Goal: Task Accomplishment & Management: Manage account settings

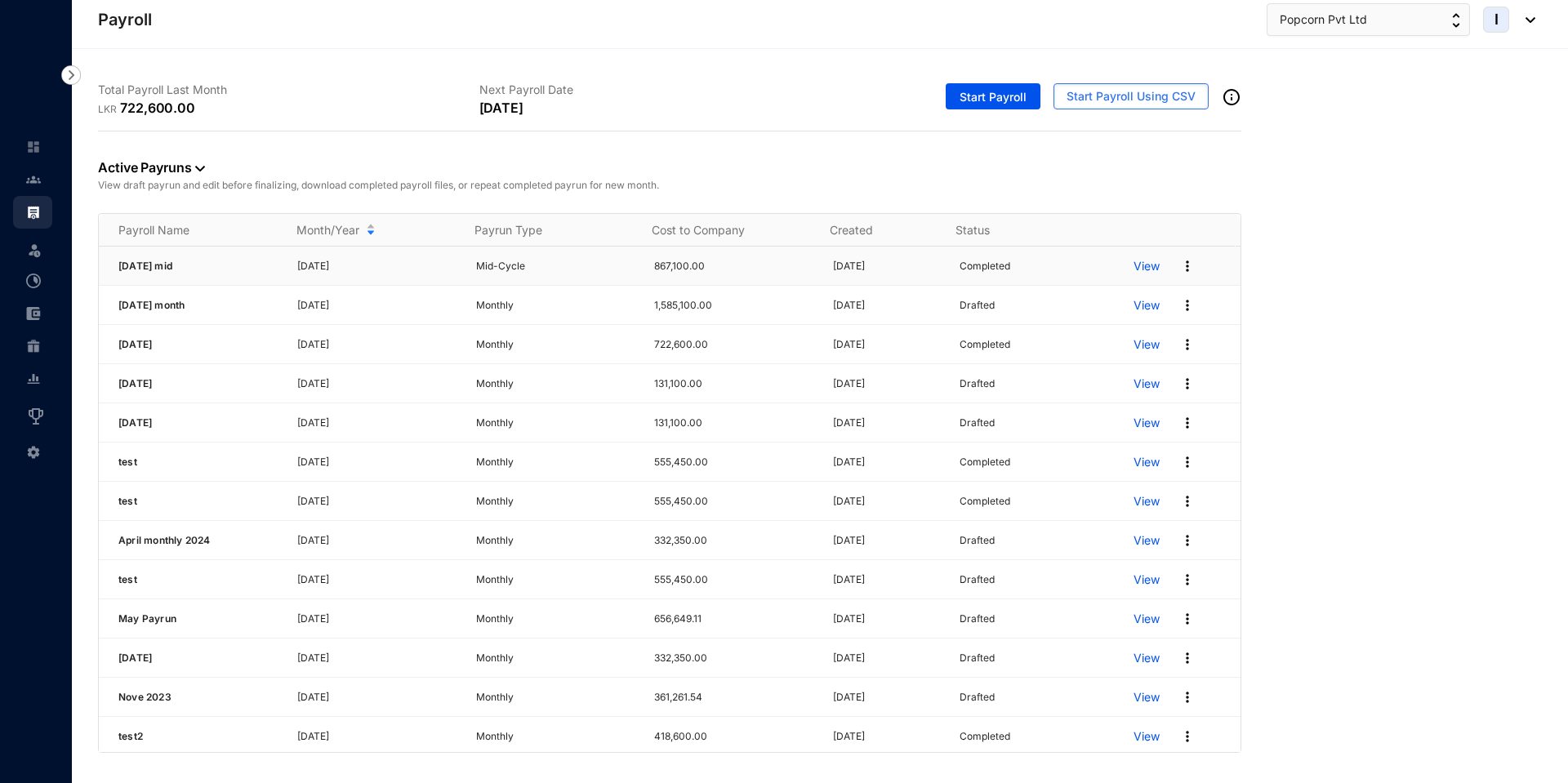
click at [1134, 269] on p "View" at bounding box center [1147, 266] width 26 height 16
click at [1358, 20] on span "Popcorn Pvt Ltd" at bounding box center [1323, 20] width 88 height 18
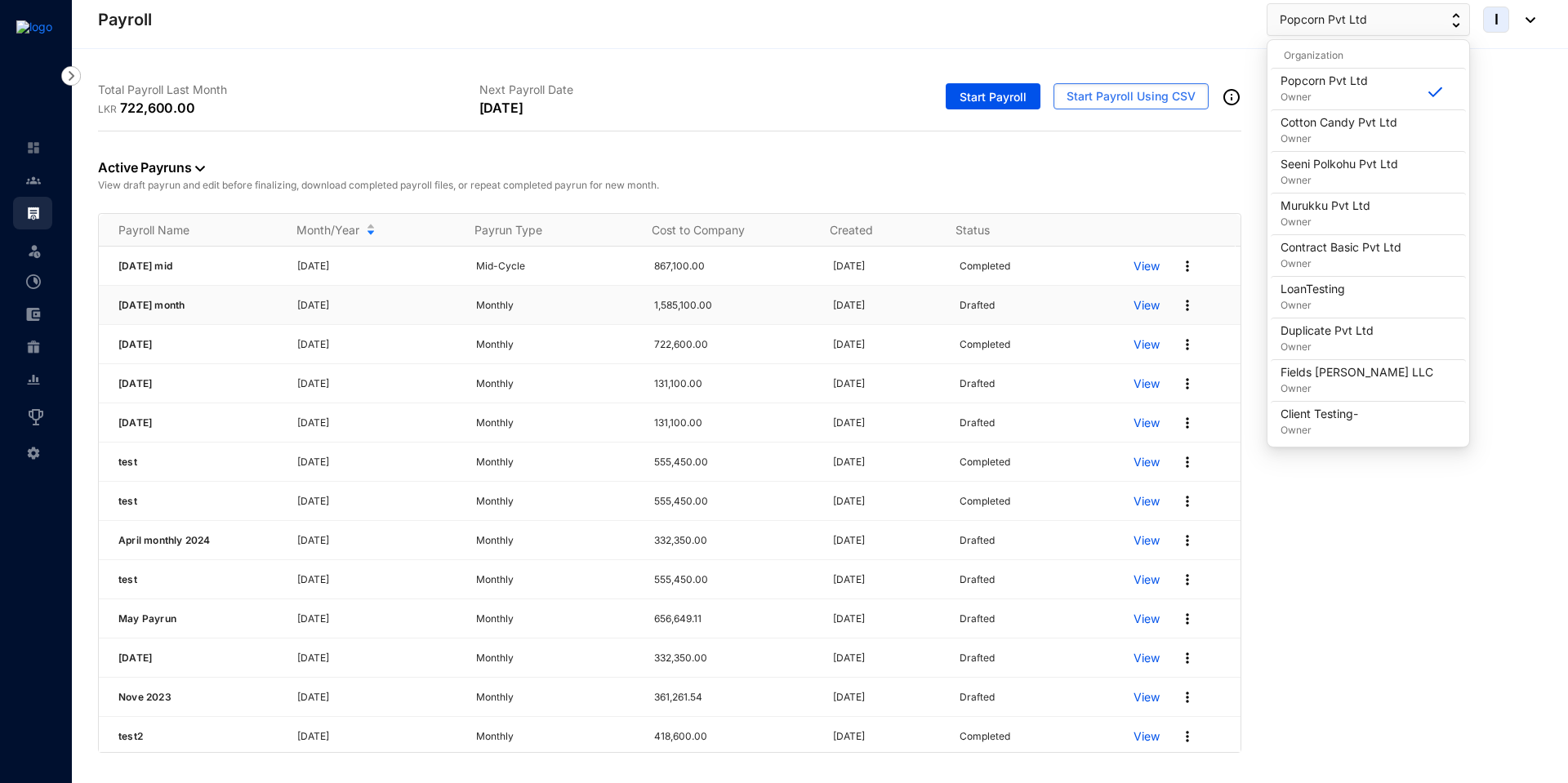
click at [1179, 307] on img at bounding box center [1187, 306] width 16 height 16
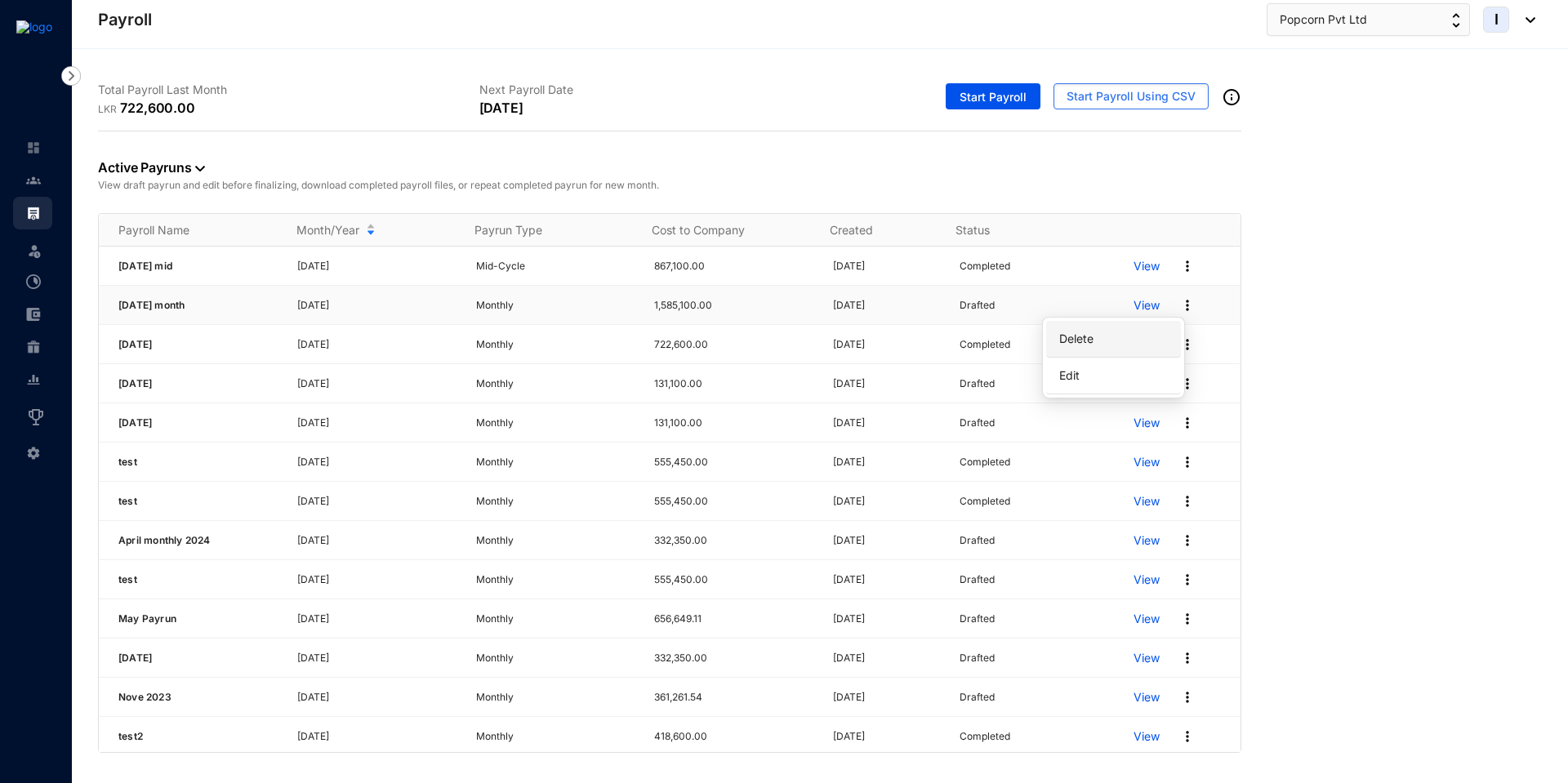
click at [1119, 334] on p "Delete" at bounding box center [1113, 339] width 115 height 28
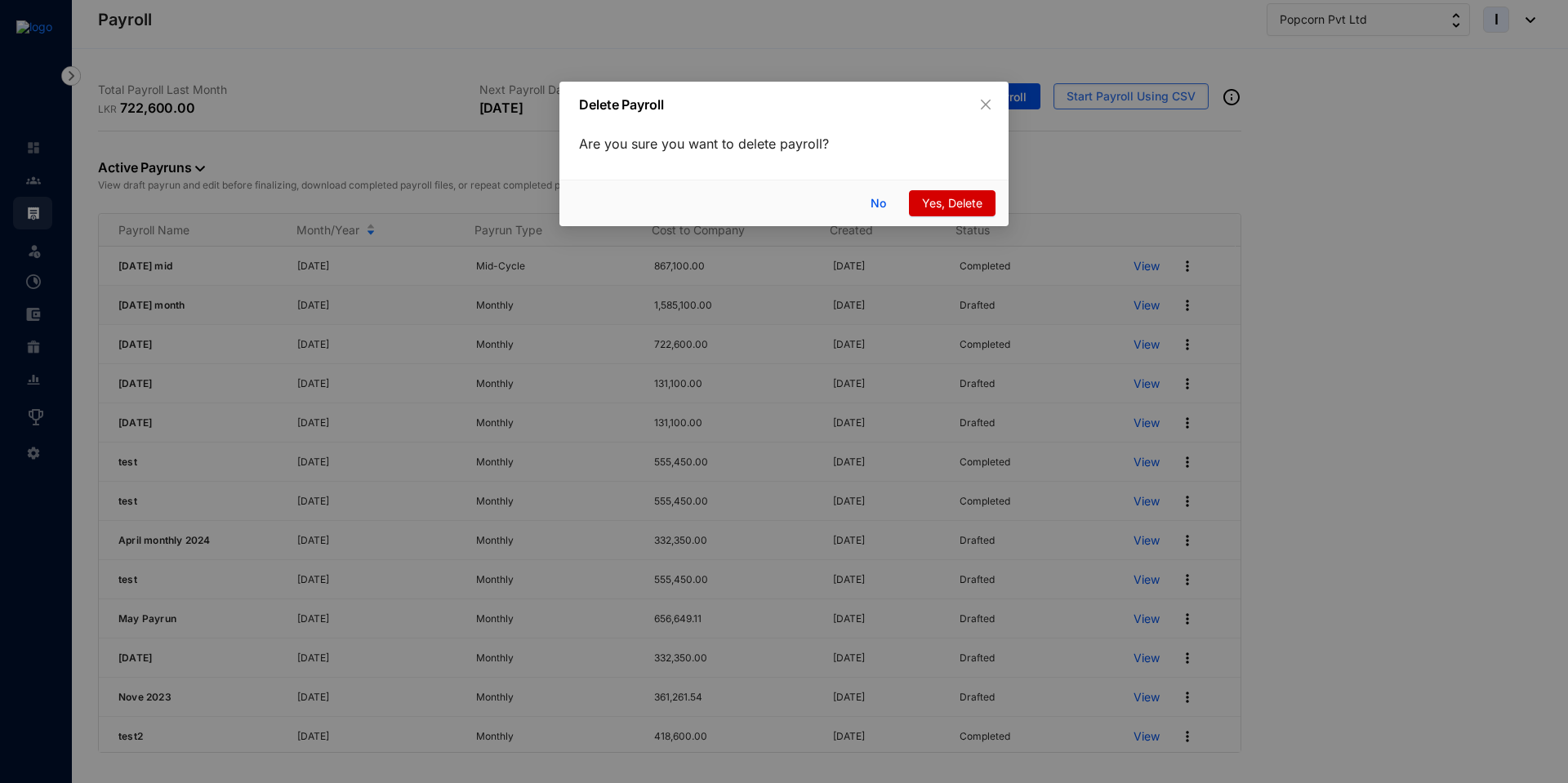
click at [957, 205] on span "Yes, Delete" at bounding box center [952, 203] width 61 height 18
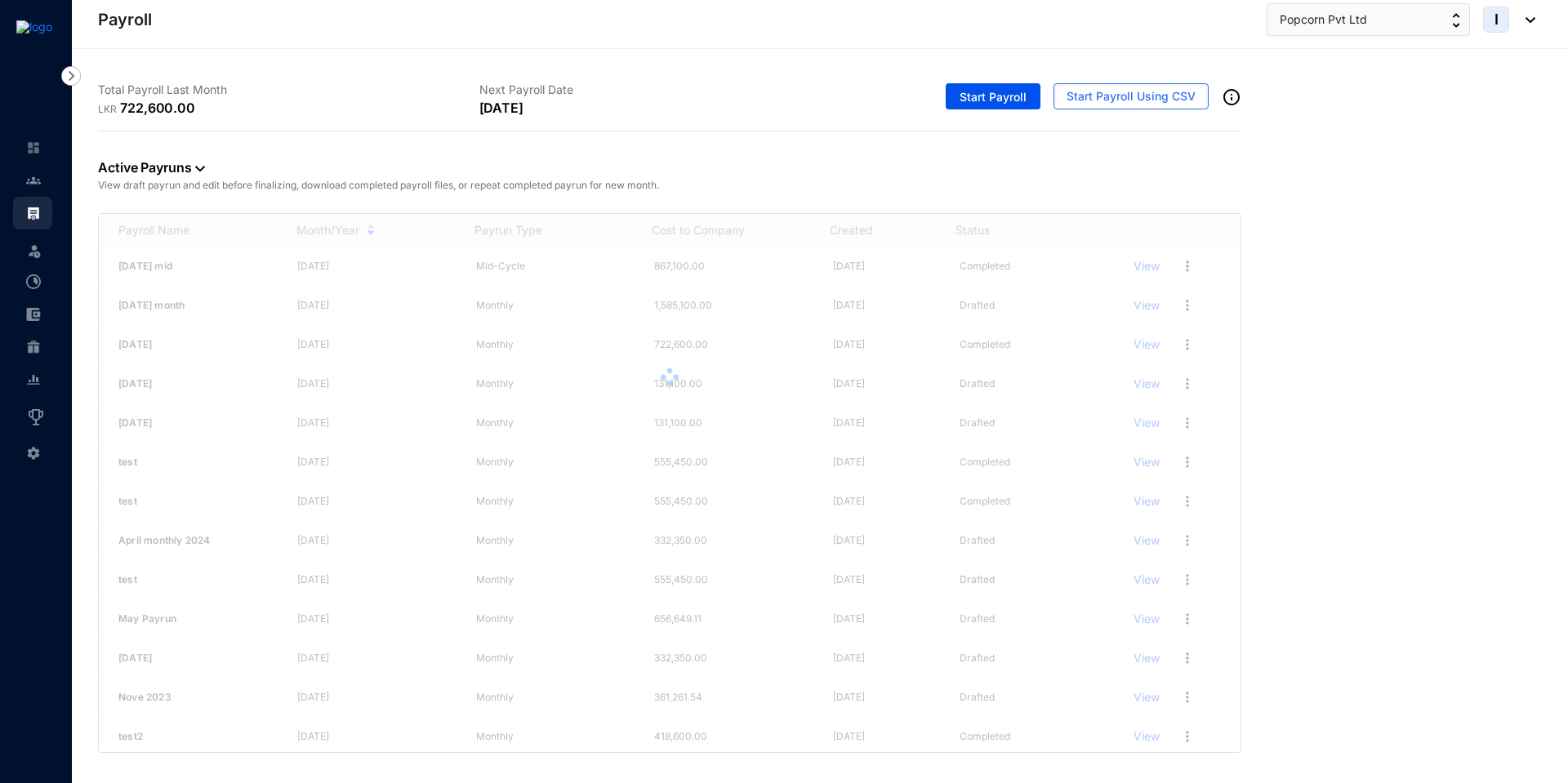
click at [1177, 268] on div at bounding box center [669, 377] width 1142 height 326
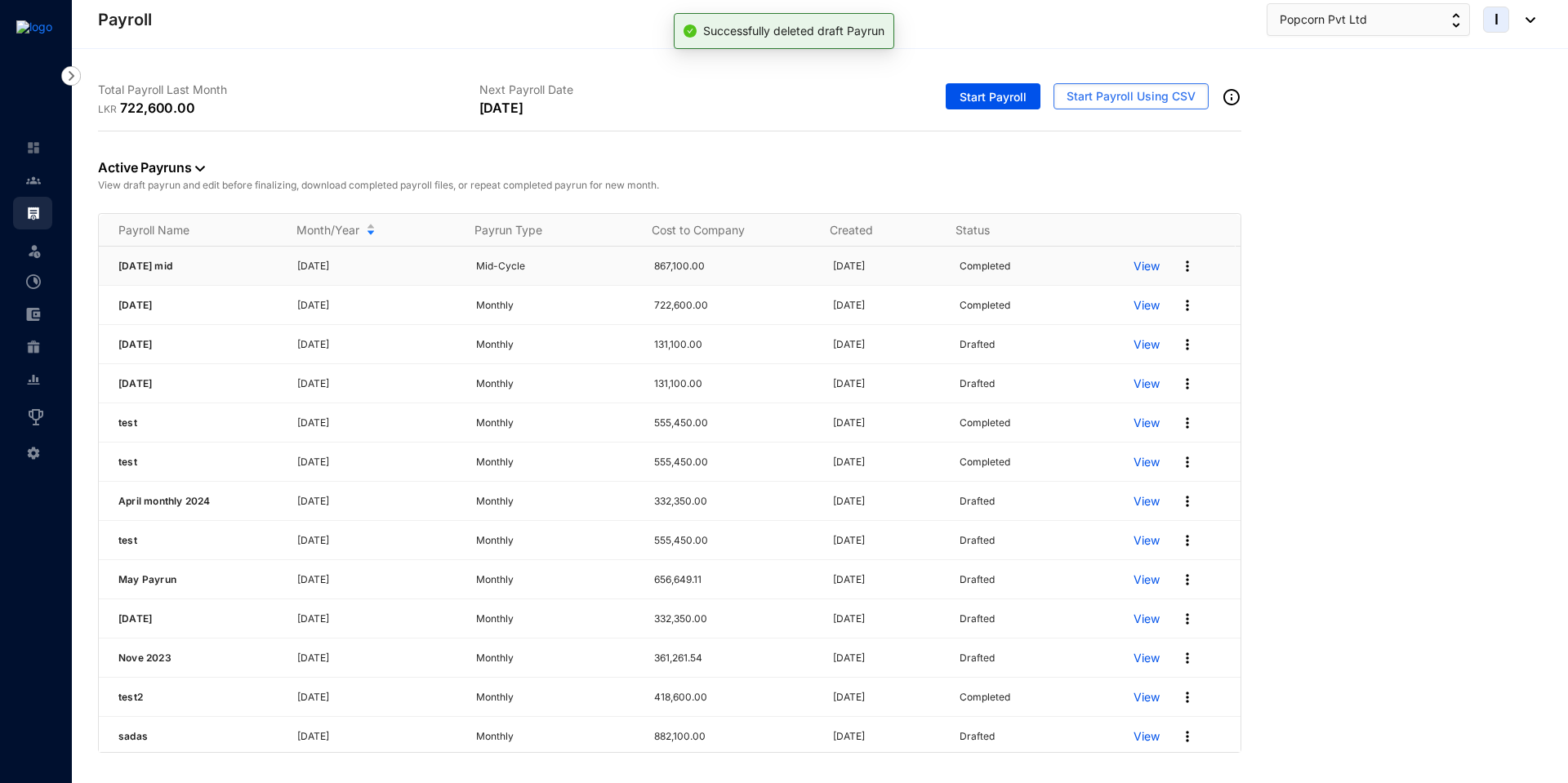
click at [1179, 268] on img at bounding box center [1187, 266] width 16 height 16
click at [1119, 386] on p "Archive Pay Run" at bounding box center [1113, 373] width 115 height 28
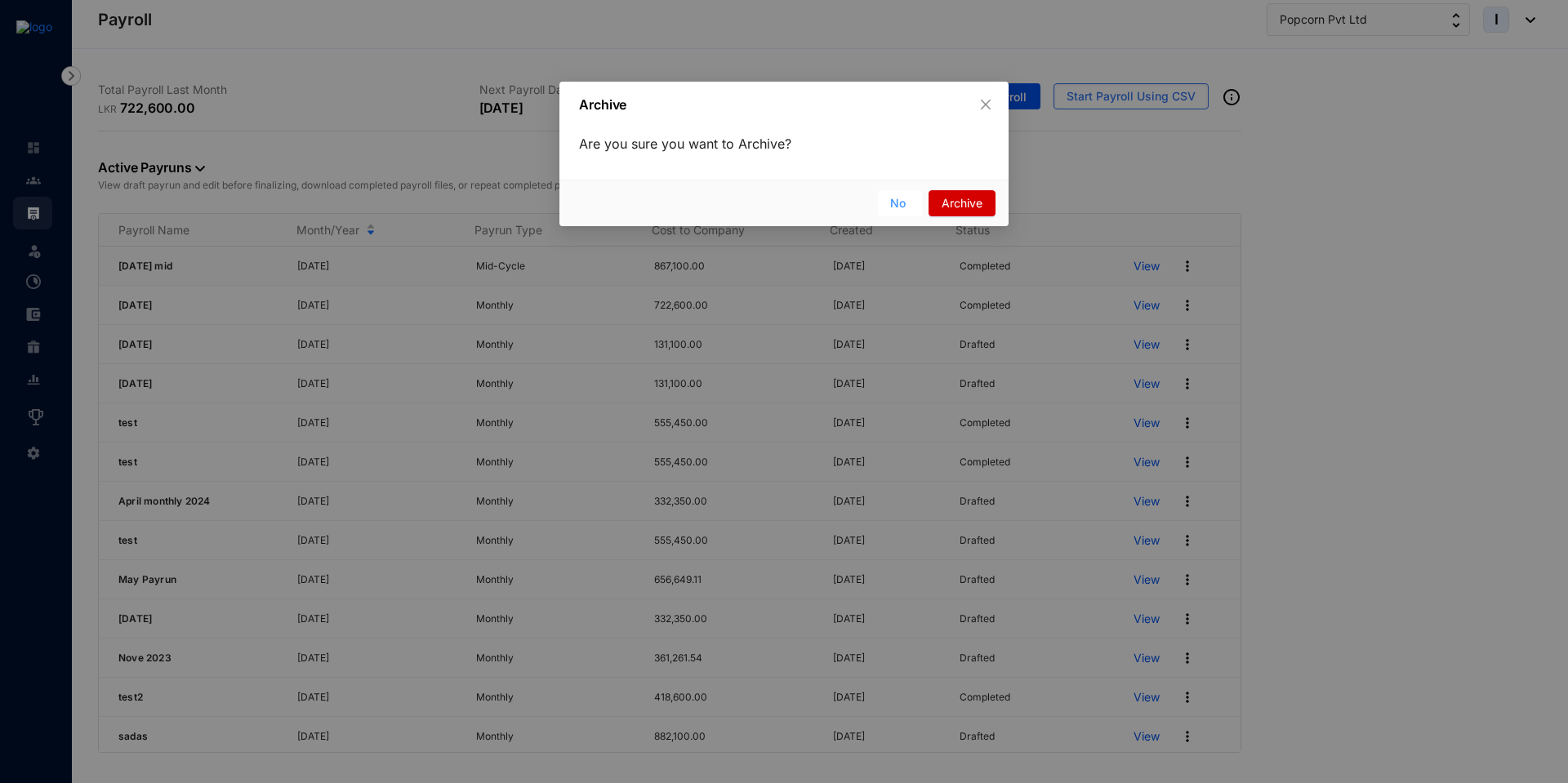
click at [893, 209] on span "No" at bounding box center [898, 203] width 15 height 18
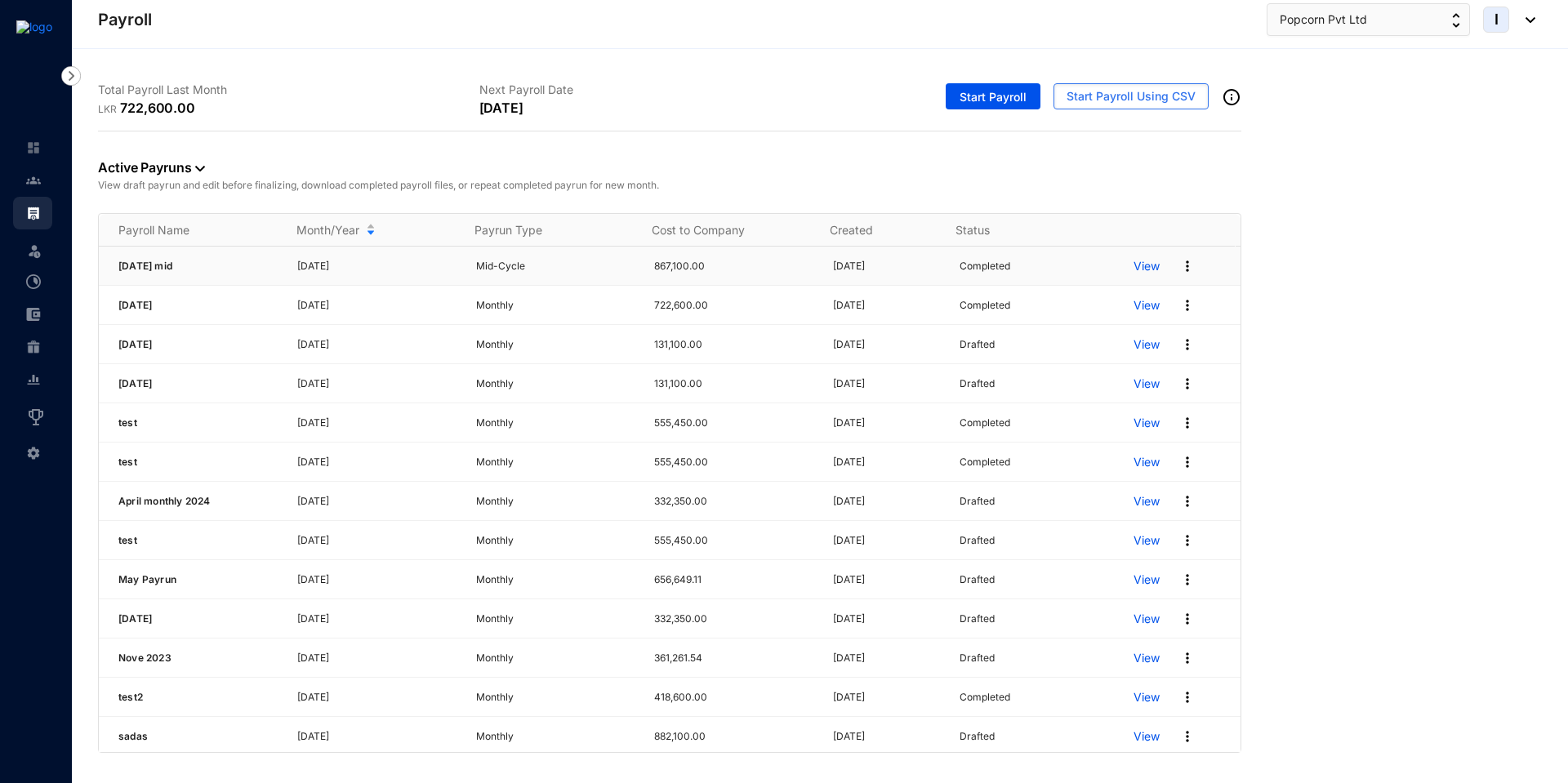
click at [1179, 268] on img at bounding box center [1187, 266] width 16 height 16
click at [1096, 418] on p "Edit Pay Run" at bounding box center [1113, 410] width 115 height 28
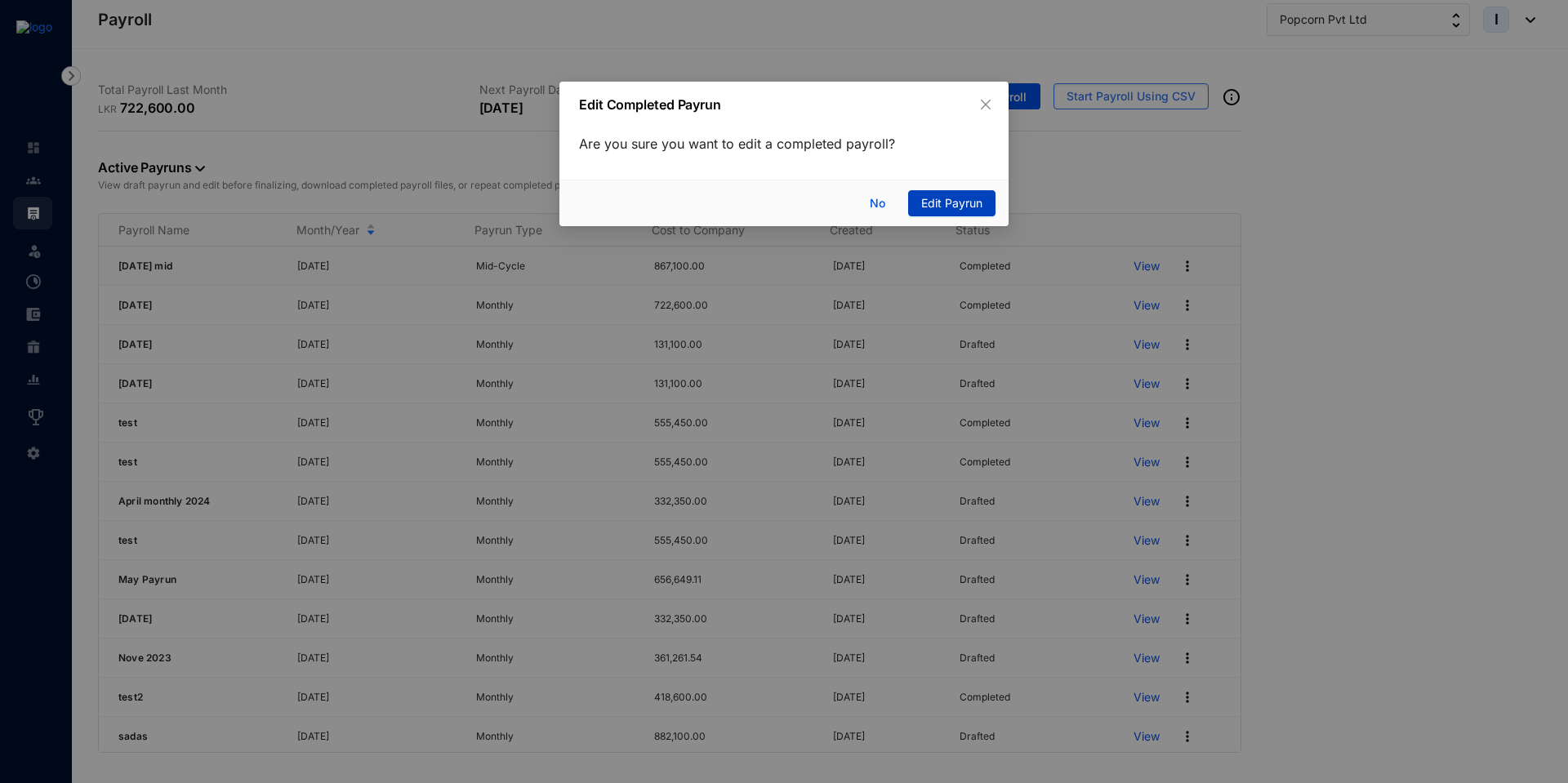
click at [943, 210] on span "Edit Payrun" at bounding box center [952, 203] width 61 height 18
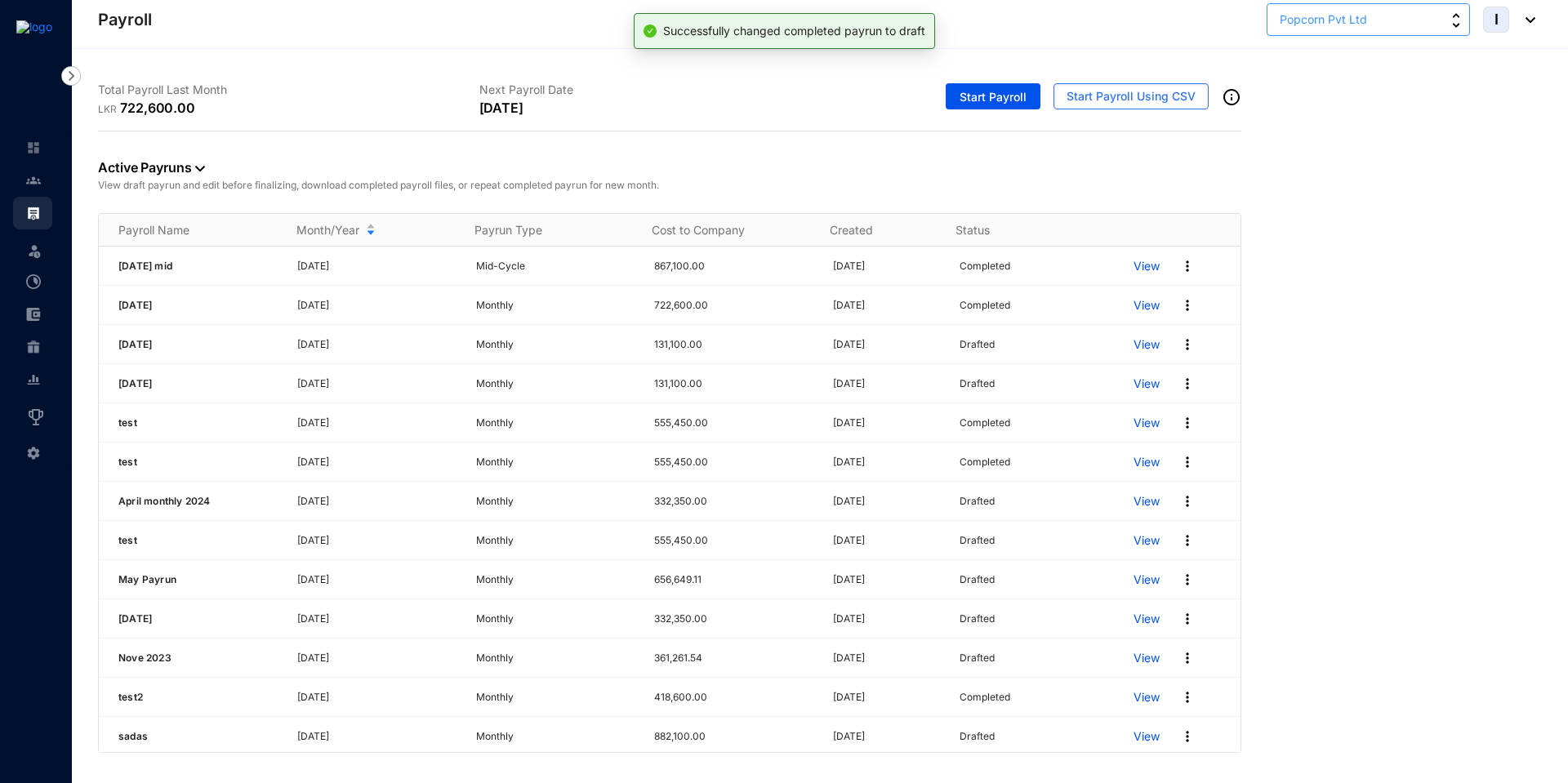
click at [1318, 24] on span "Popcorn Pvt Ltd" at bounding box center [1323, 20] width 88 height 18
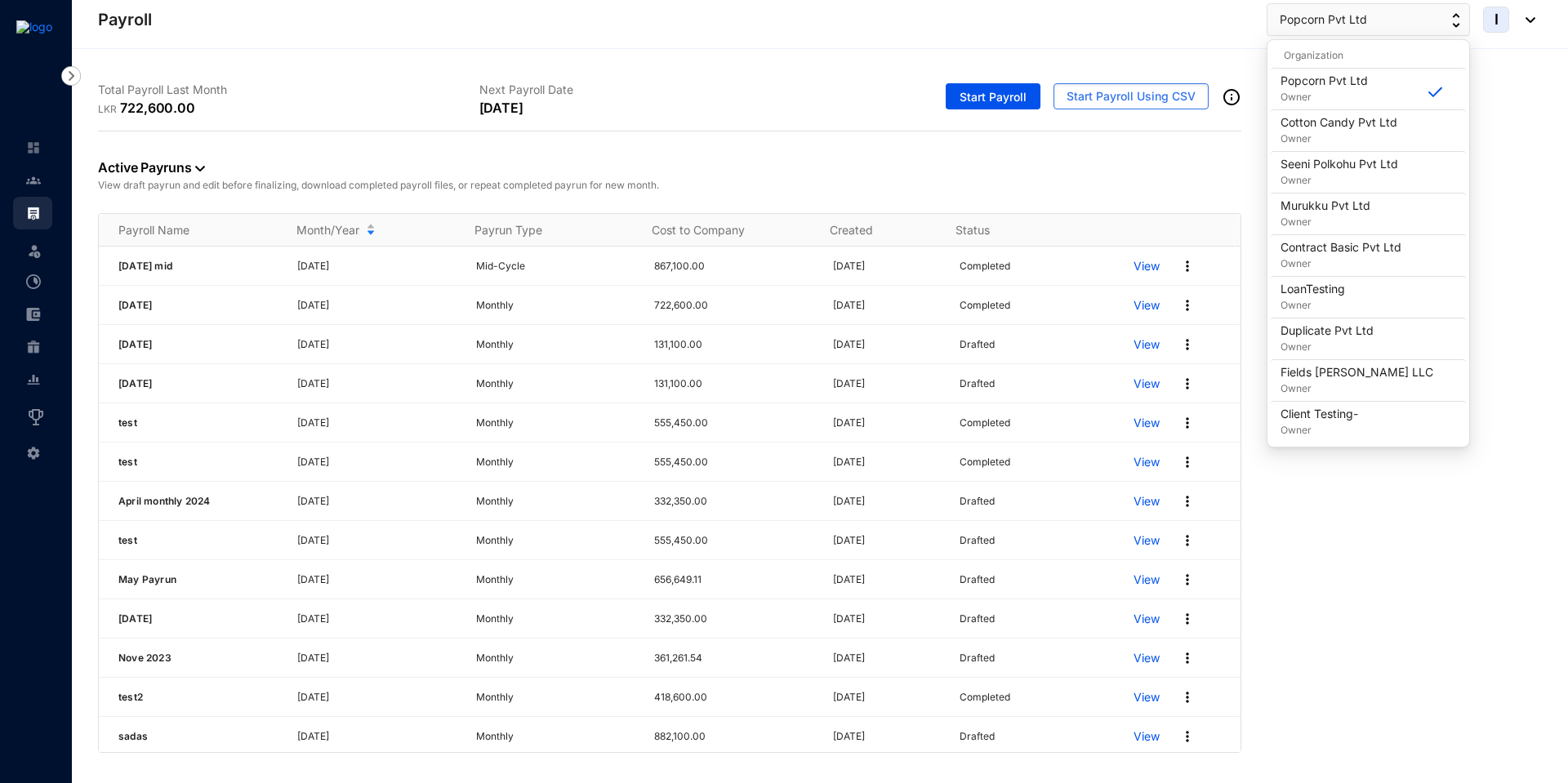
click at [1205, 236] on th at bounding box center [1173, 231] width 126 height 33
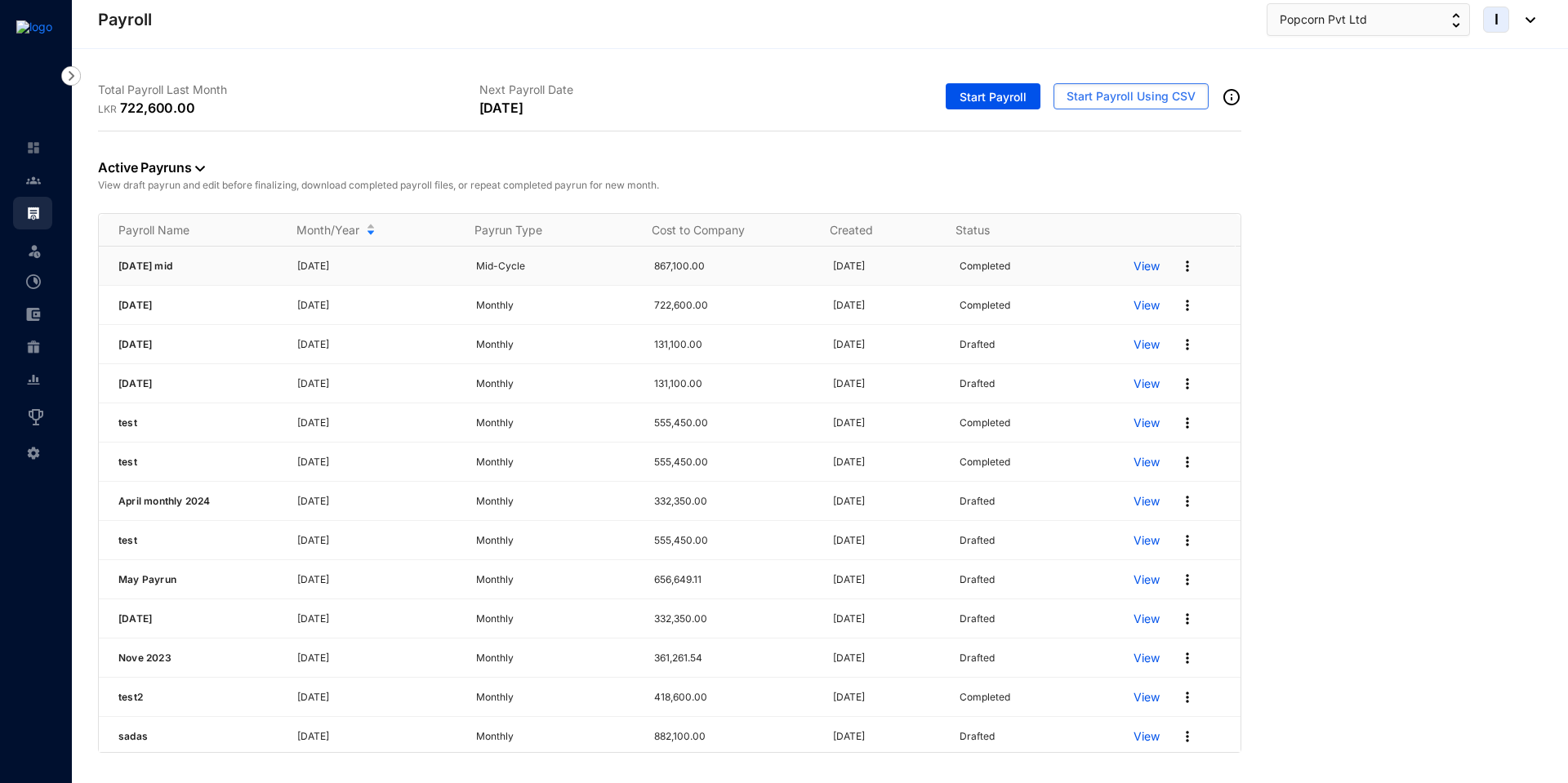
click at [1142, 264] on p "View" at bounding box center [1147, 266] width 26 height 16
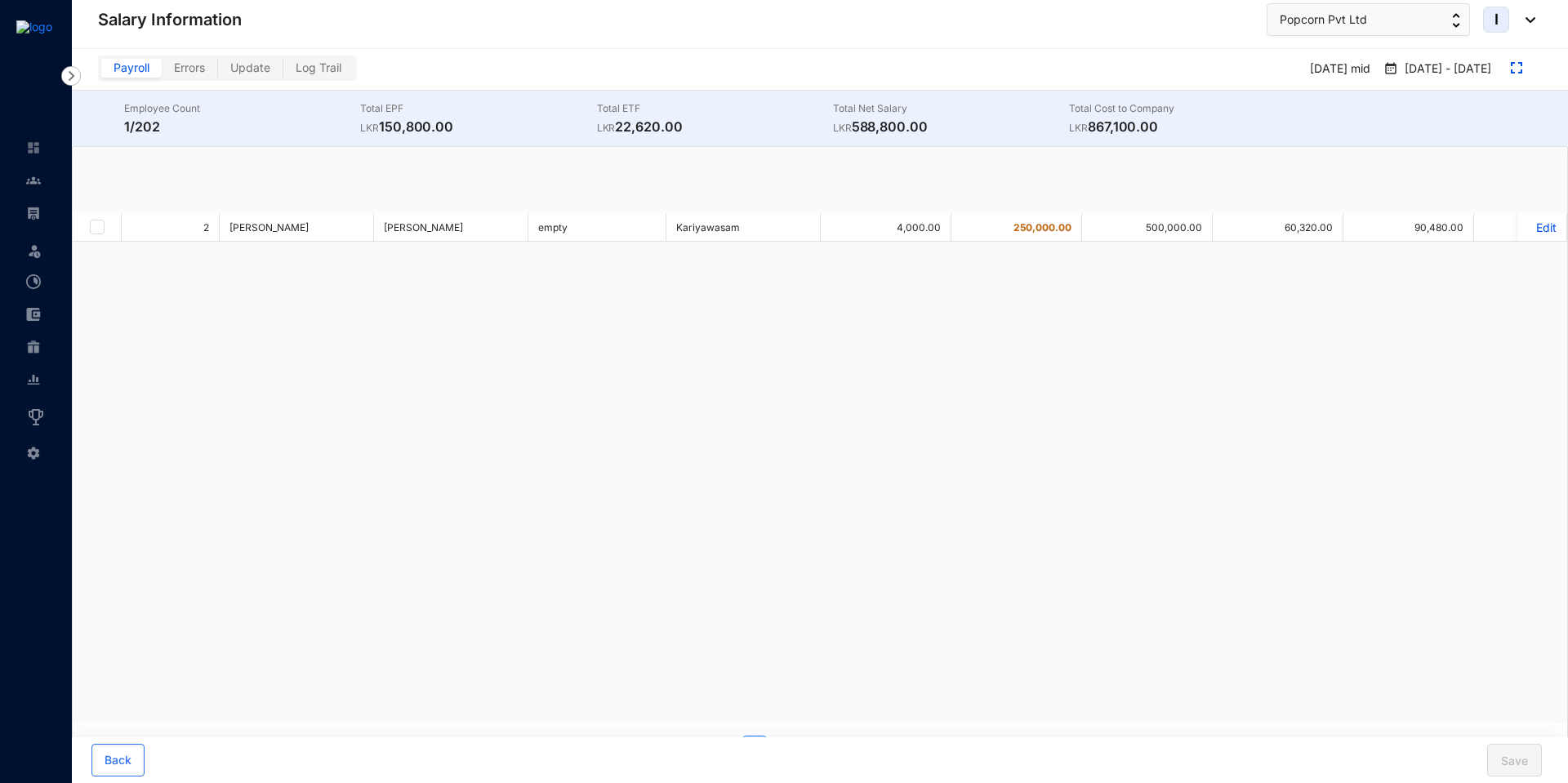
checkbox input "true"
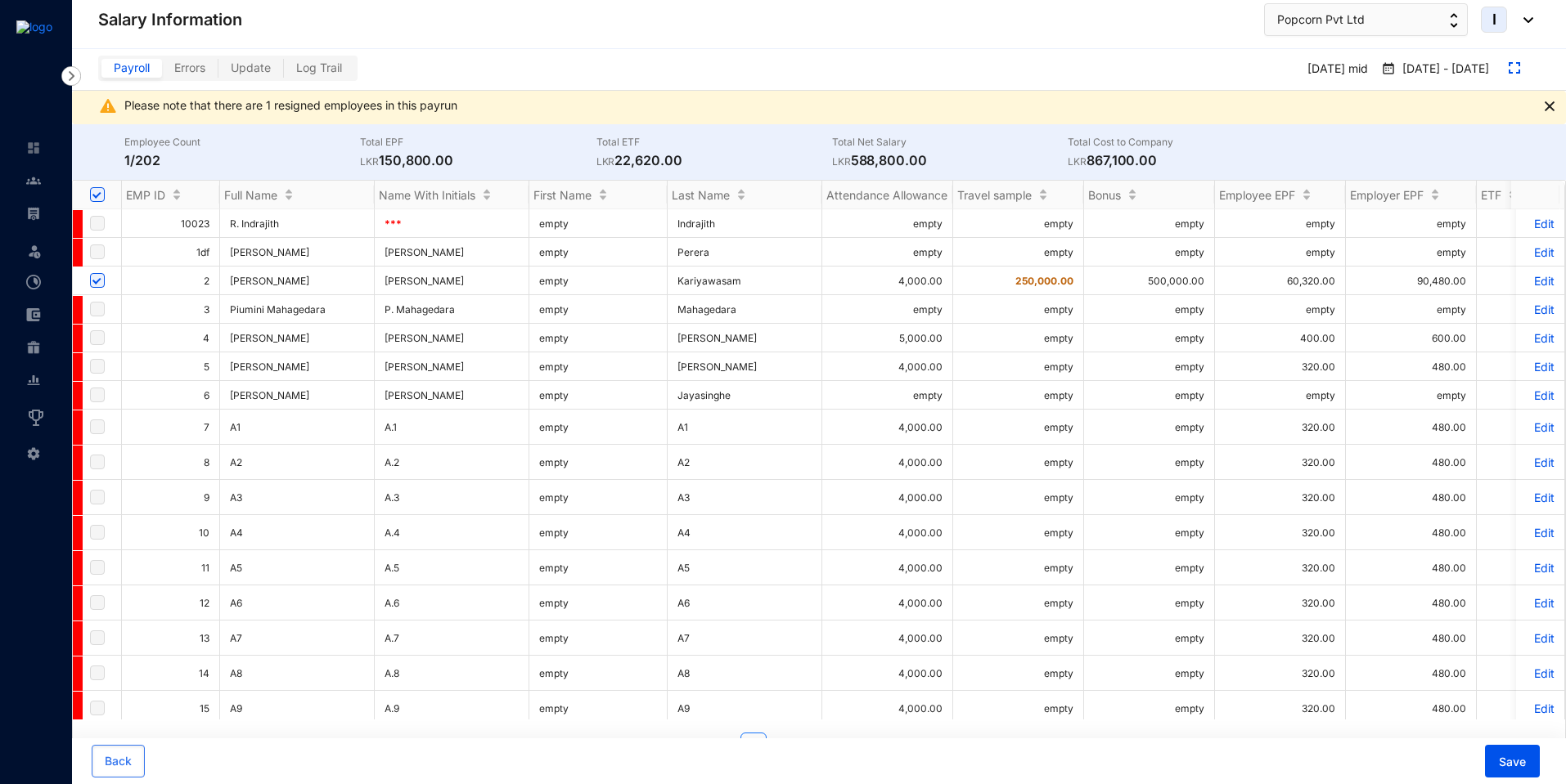
click at [1537, 281] on p "Edit" at bounding box center [1541, 281] width 29 height 14
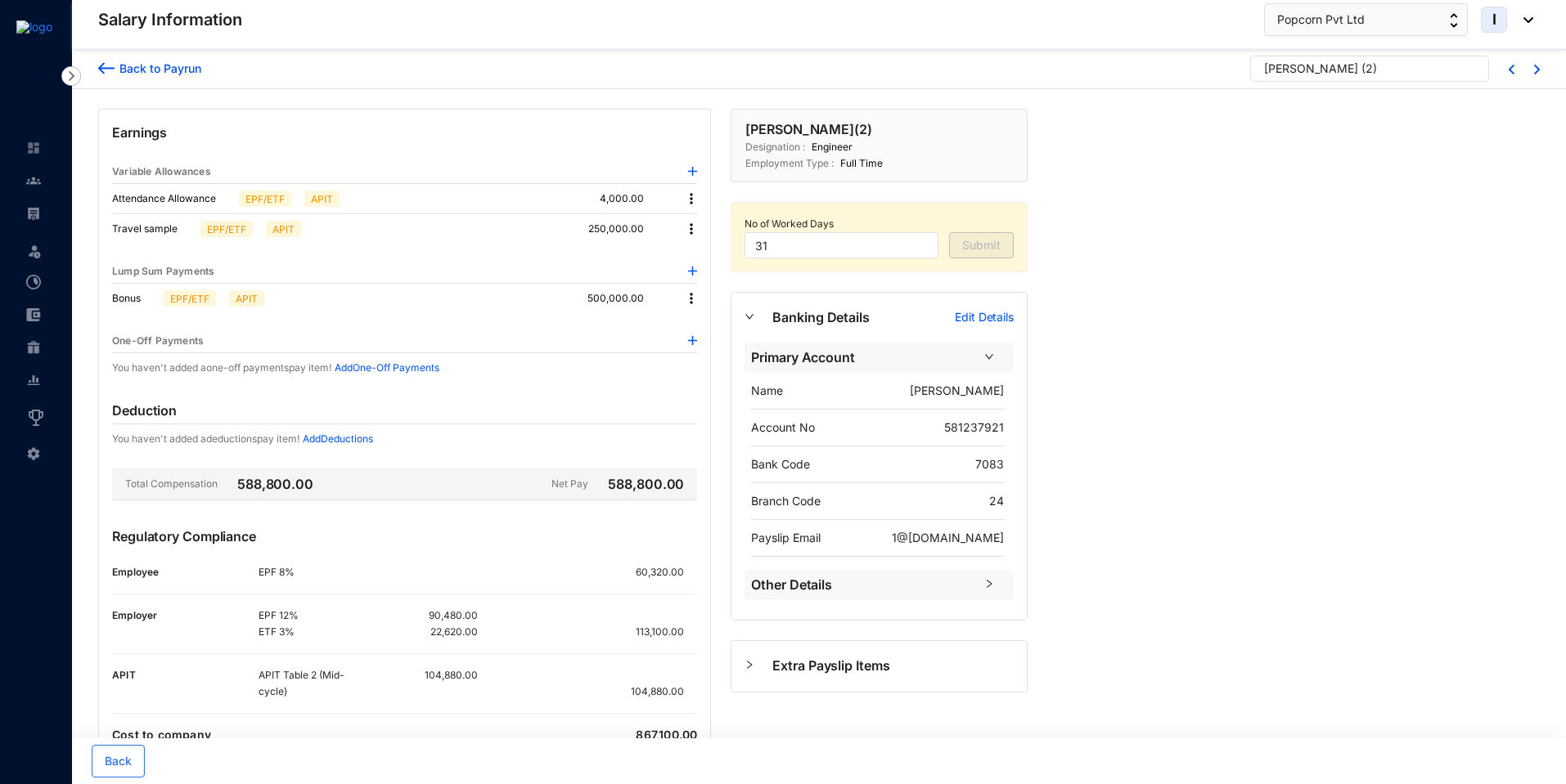
scroll to position [63, 0]
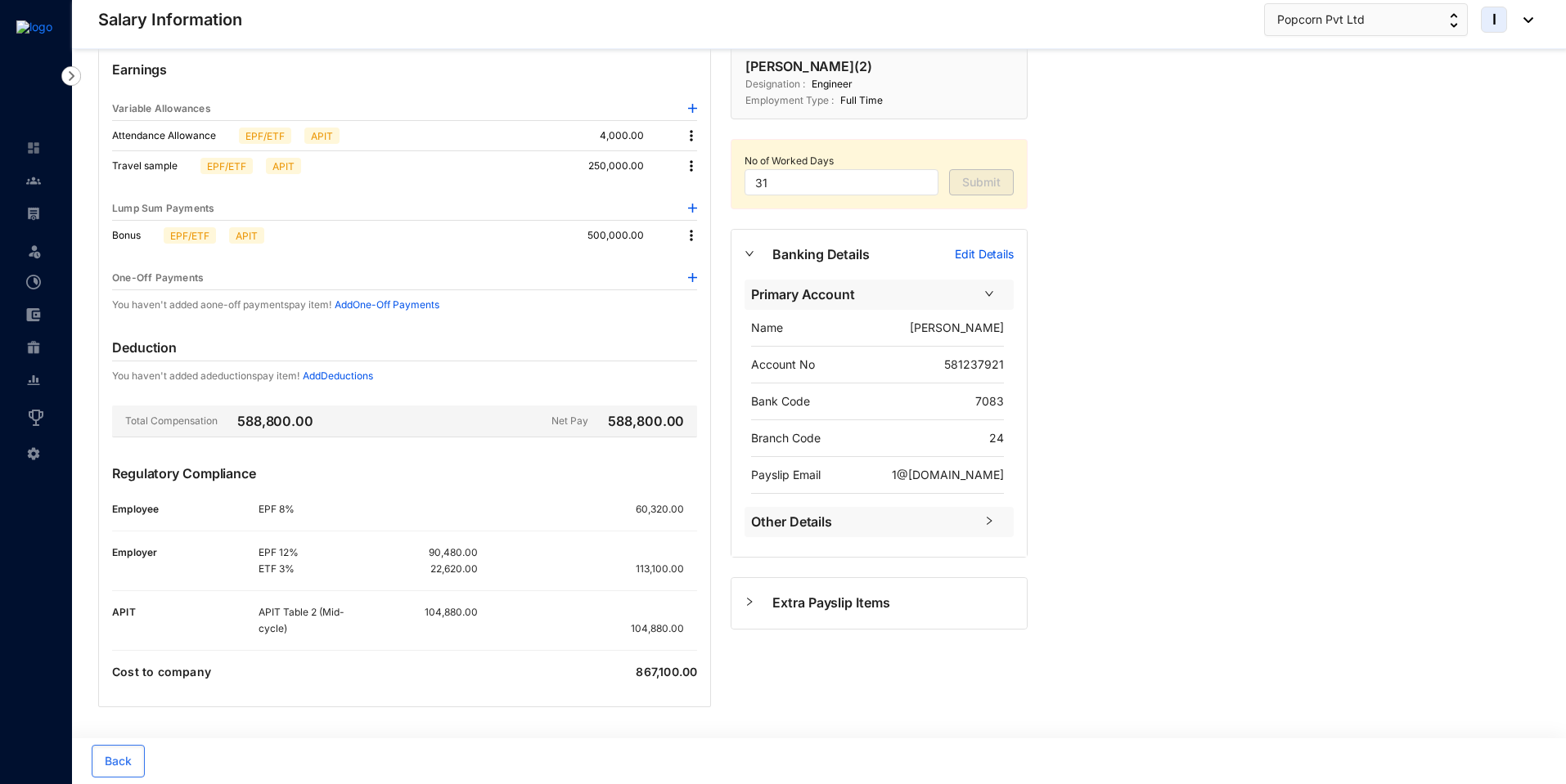
click at [692, 172] on img at bounding box center [691, 166] width 16 height 16
click at [707, 200] on span "Edit" at bounding box center [714, 194] width 34 height 18
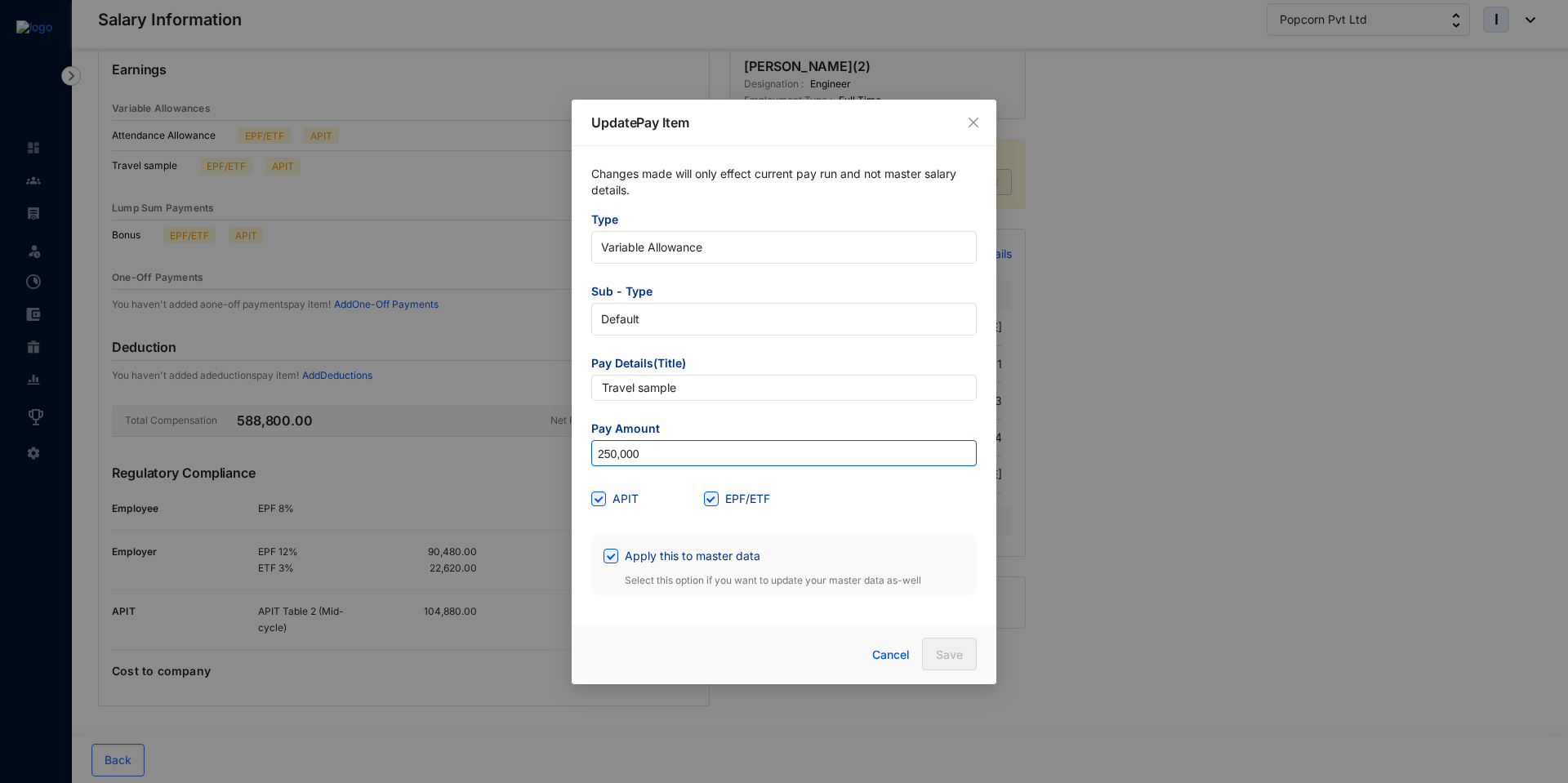
click at [668, 450] on input "250,000" at bounding box center [784, 454] width 384 height 26
type input "2,500,000"
click at [959, 661] on span "Save" at bounding box center [949, 655] width 27 height 16
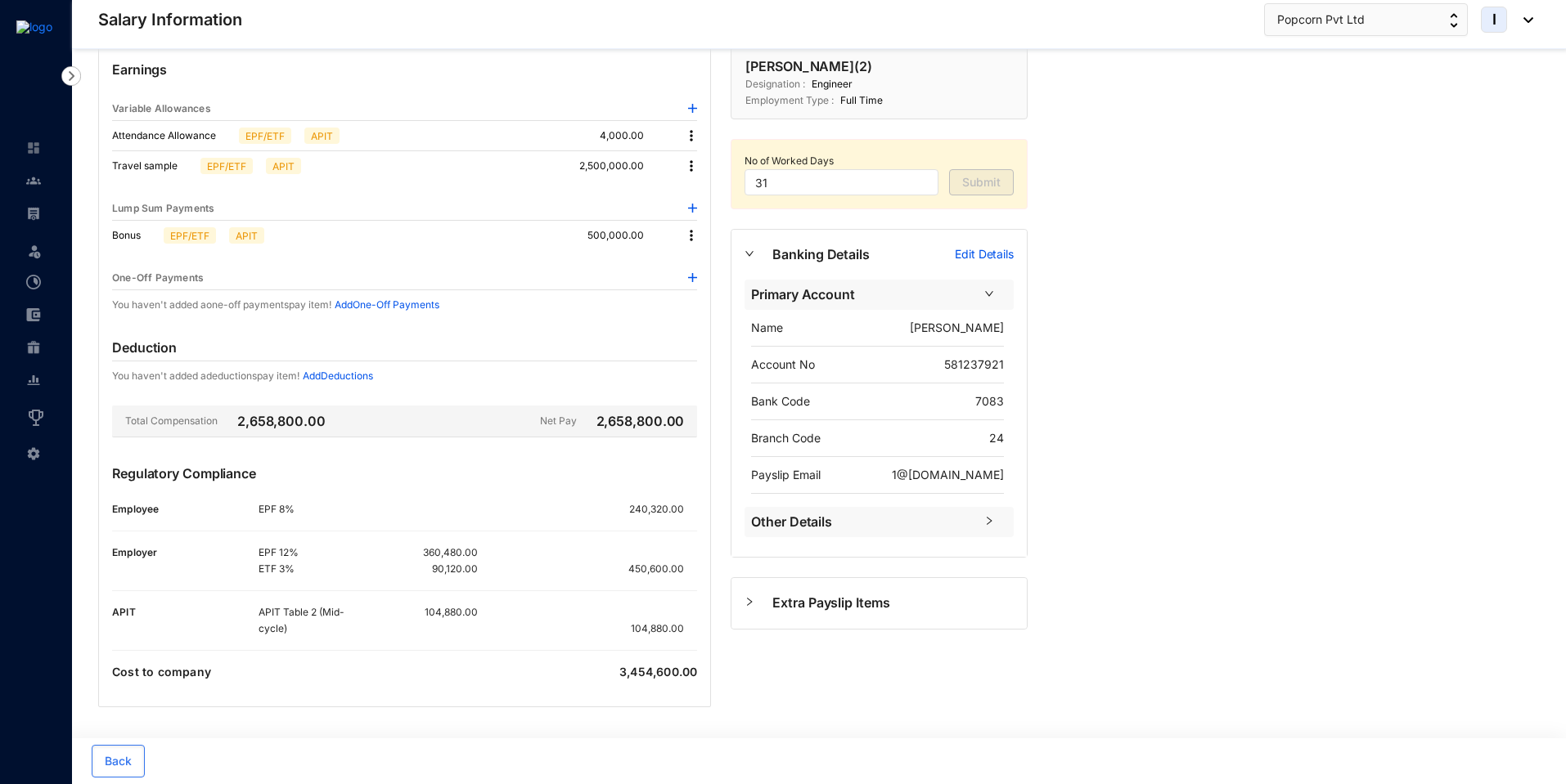
click at [692, 165] on img at bounding box center [691, 166] width 16 height 16
click at [716, 197] on span "Edit" at bounding box center [714, 194] width 34 height 18
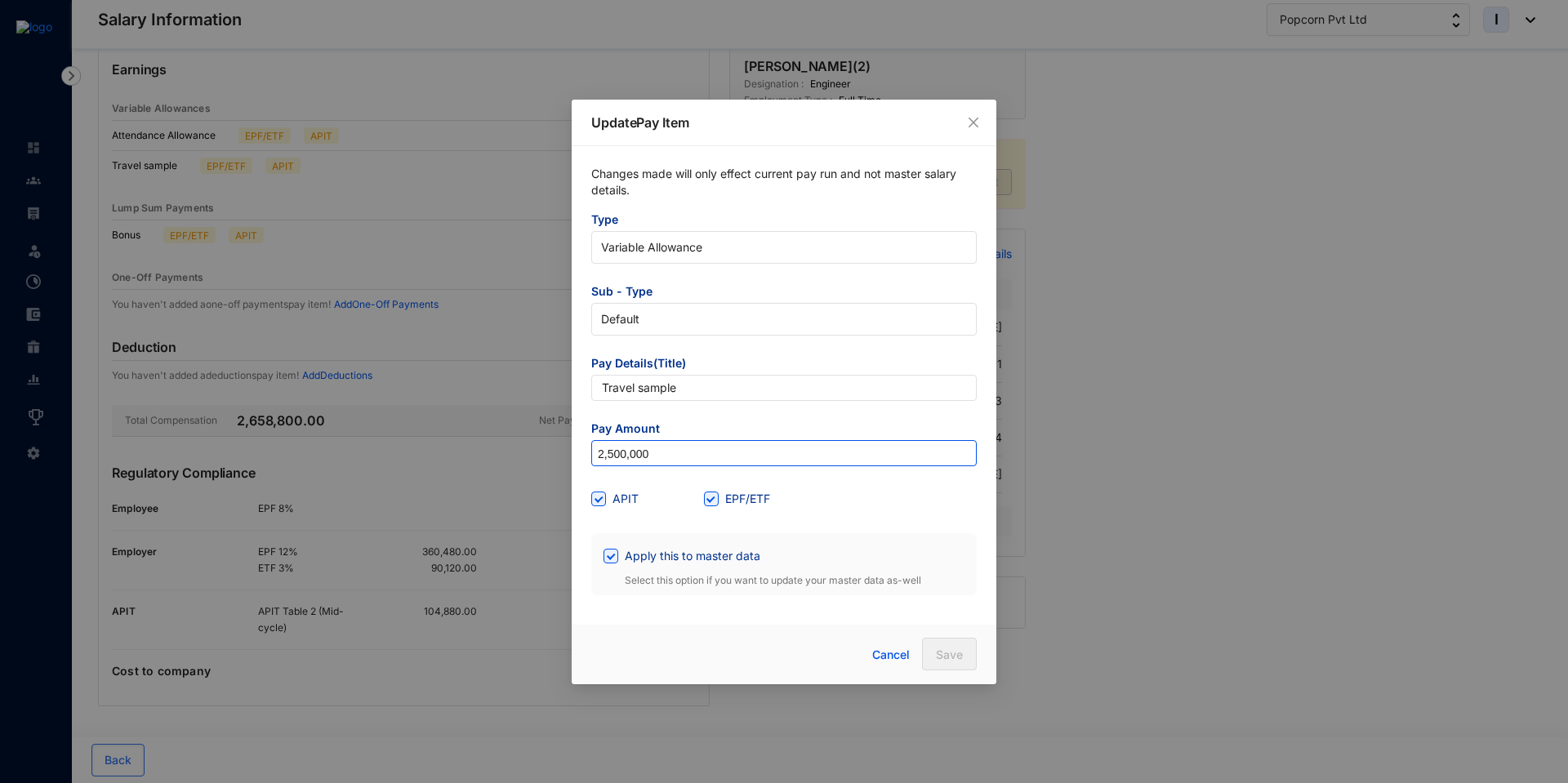
click at [680, 455] on input "2,500,000" at bounding box center [784, 454] width 384 height 26
type input "2,500"
click at [959, 649] on span "Save" at bounding box center [949, 655] width 27 height 16
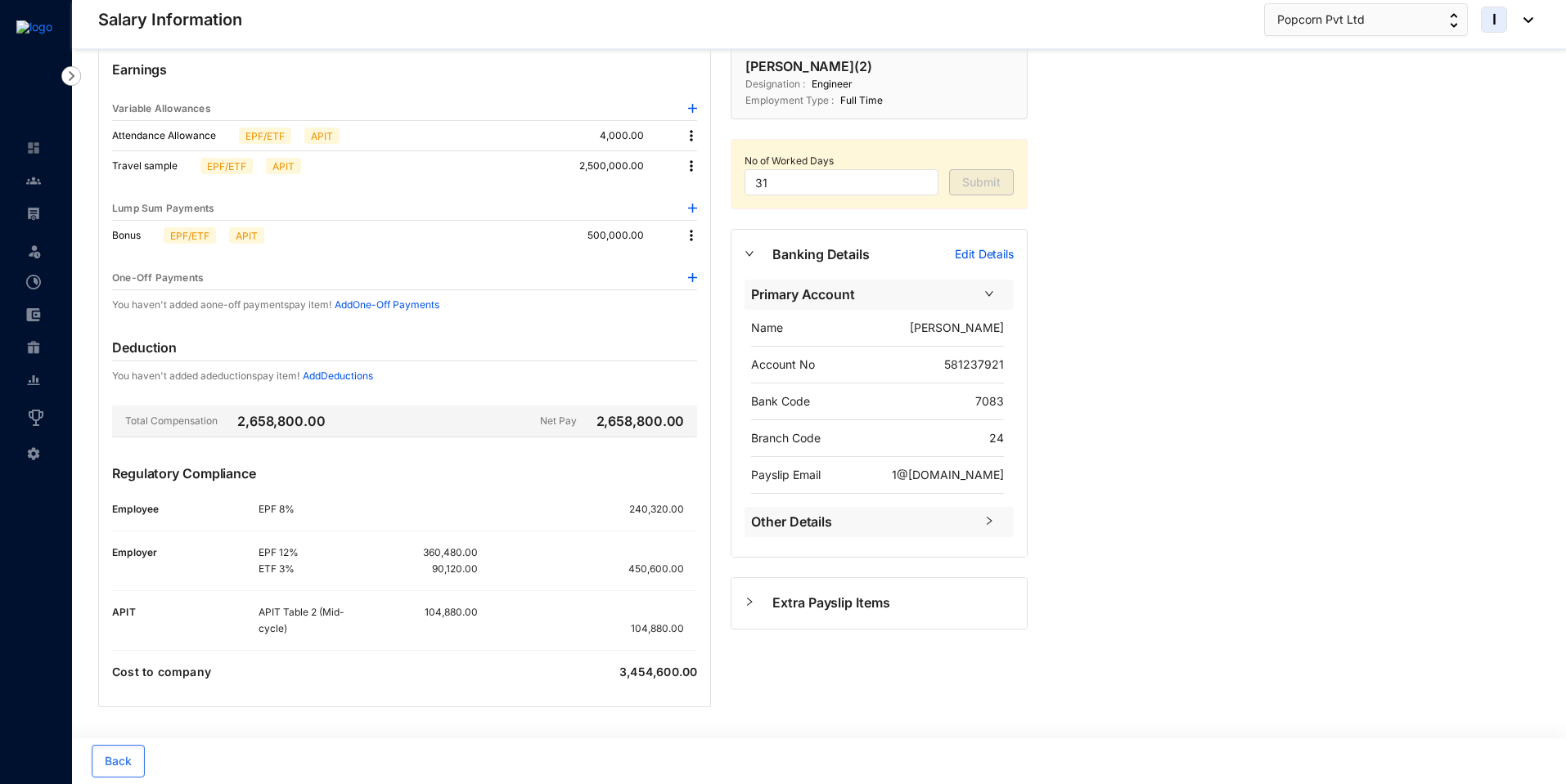
scroll to position [0, 0]
